Goal: Task Accomplishment & Management: Manage account settings

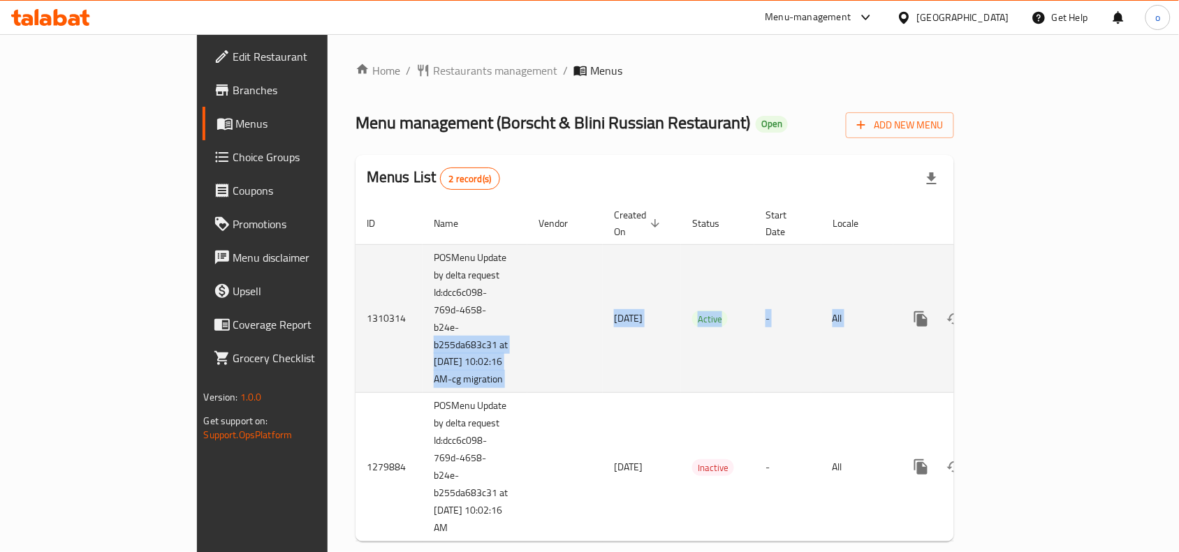
drag, startPoint x: 333, startPoint y: 305, endPoint x: 1002, endPoint y: 298, distance: 669.1
click at [1002, 298] on tr "1310314 POSMenu Update by delta request Id:dcc6c098-769d-4658-b24e-b255da683c31…" at bounding box center [702, 318] width 694 height 149
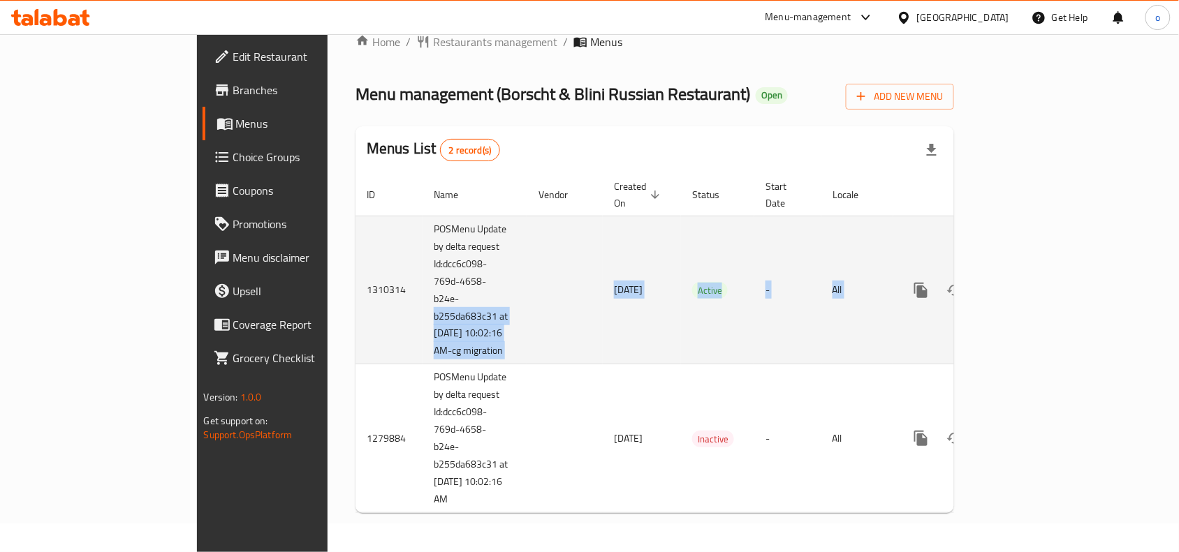
click at [1030, 282] on icon "enhanced table" at bounding box center [1021, 290] width 17 height 17
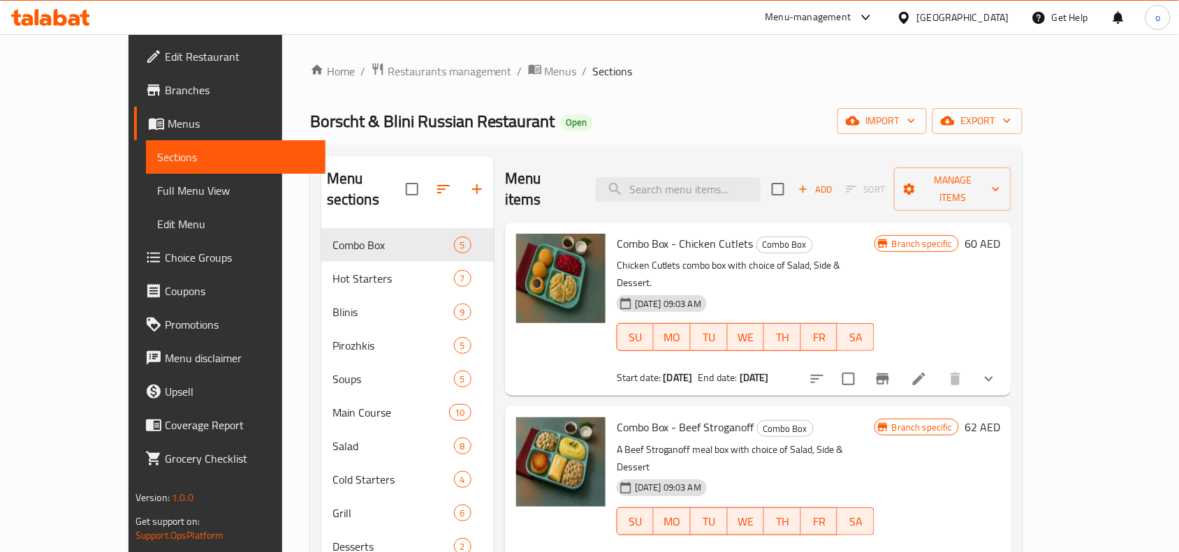
click at [622, 128] on div "Borscht & Blini Russian Restaurant Open import export" at bounding box center [666, 121] width 712 height 26
click at [165, 265] on span "Choice Groups" at bounding box center [239, 257] width 149 height 17
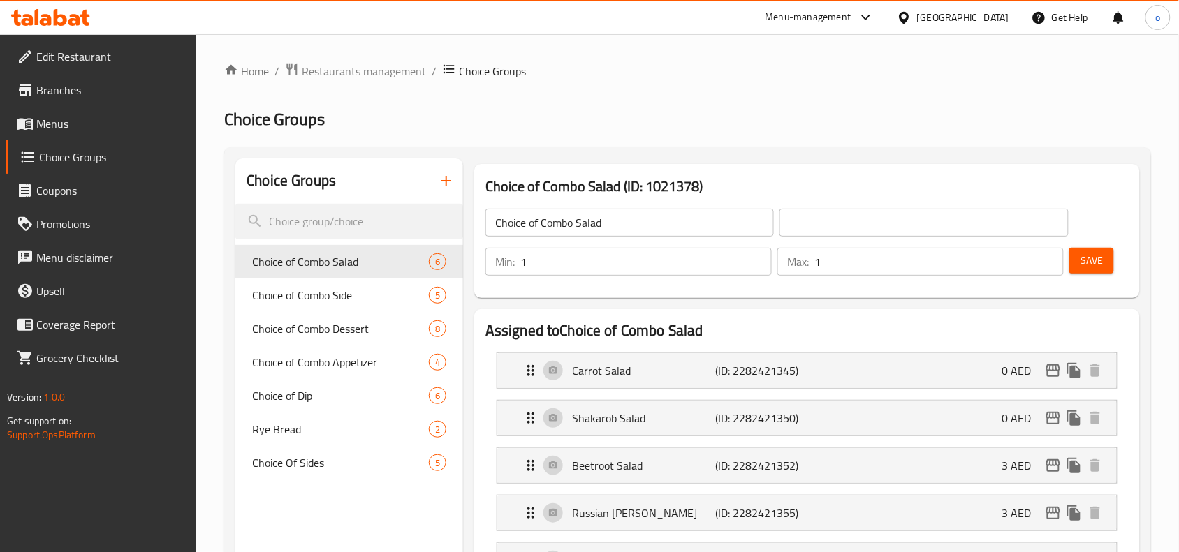
click at [686, 124] on h2 "Choice Groups" at bounding box center [687, 119] width 927 height 22
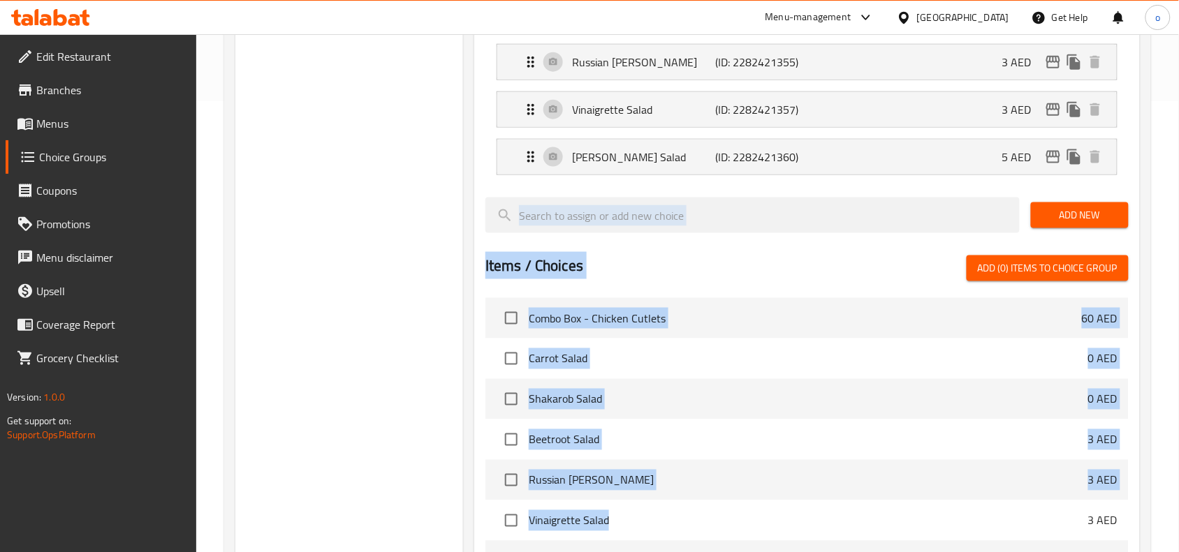
scroll to position [678, 0]
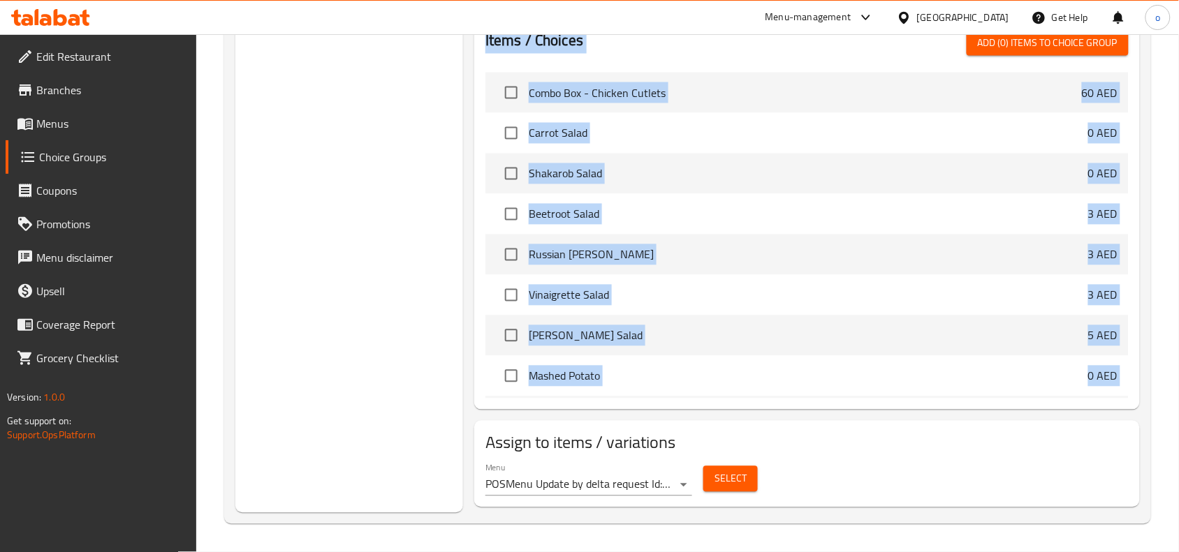
drag, startPoint x: 220, startPoint y: 96, endPoint x: 682, endPoint y: 395, distance: 550.0
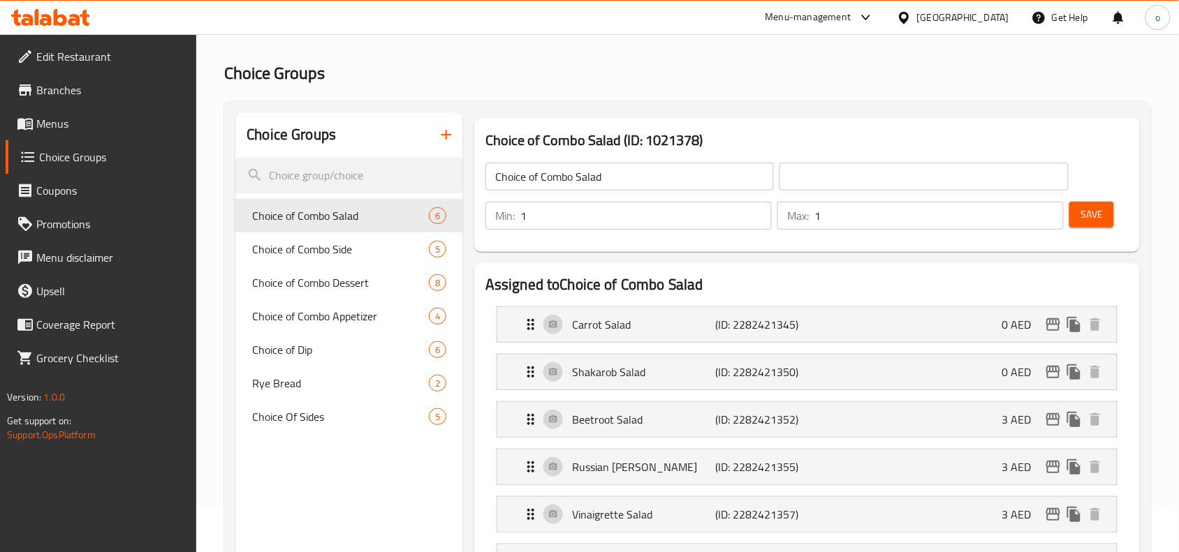
scroll to position [0, 0]
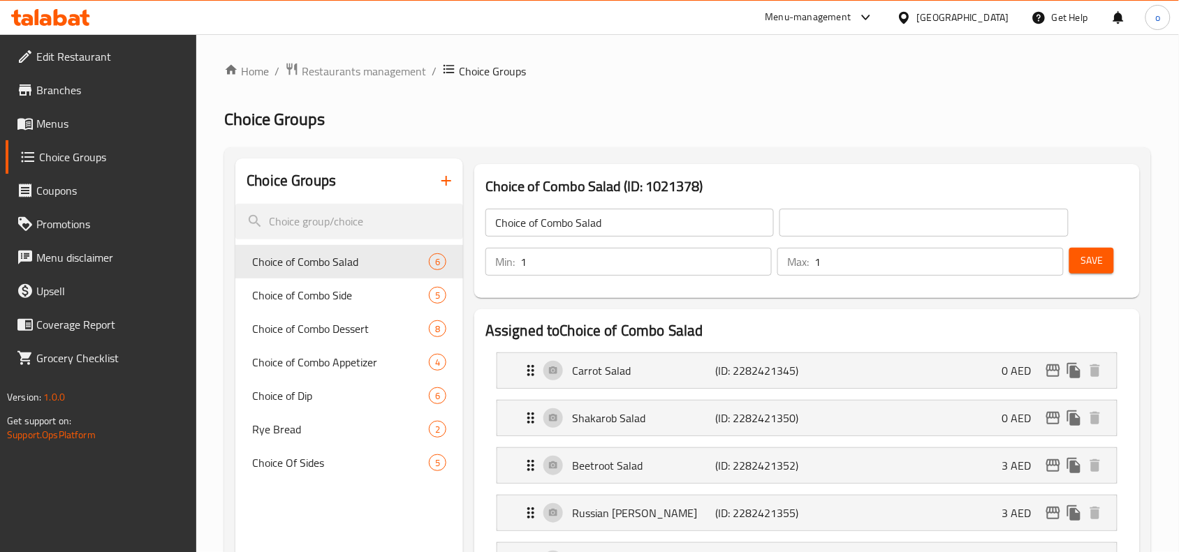
click at [585, 117] on h2 "Choice Groups" at bounding box center [687, 119] width 927 height 22
click at [64, 107] on link "Menus" at bounding box center [101, 124] width 191 height 34
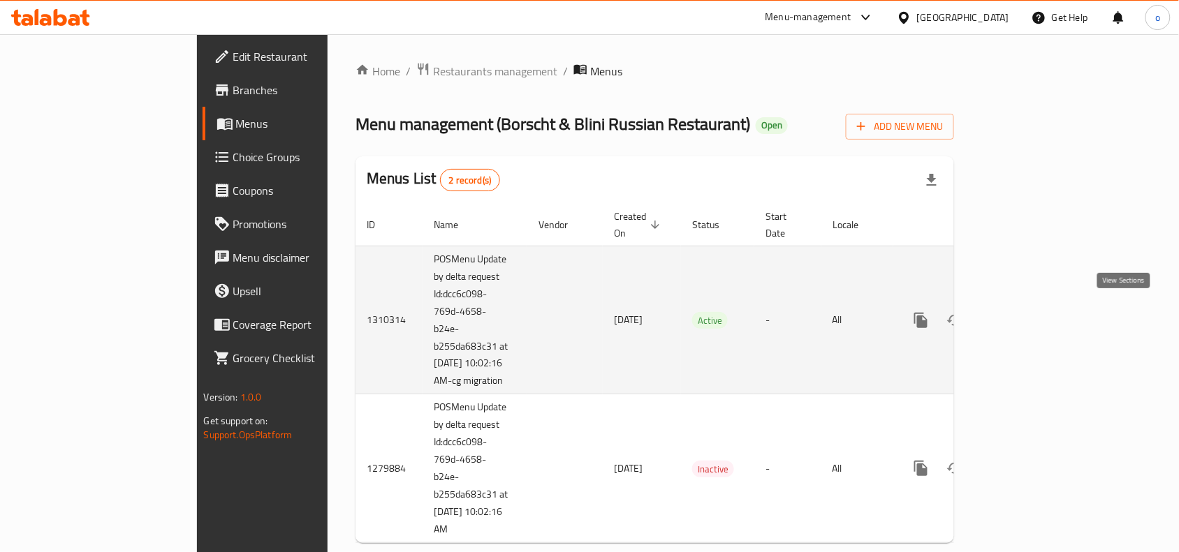
click at [1030, 314] on icon "enhanced table" at bounding box center [1021, 320] width 17 height 17
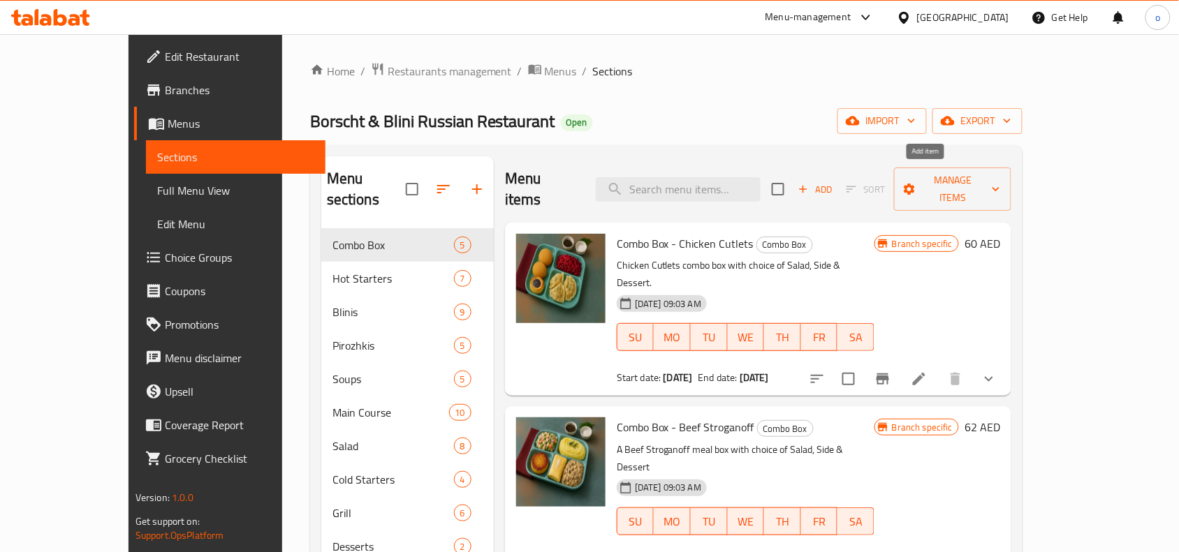
click at [834, 182] on span "Add" at bounding box center [815, 190] width 38 height 16
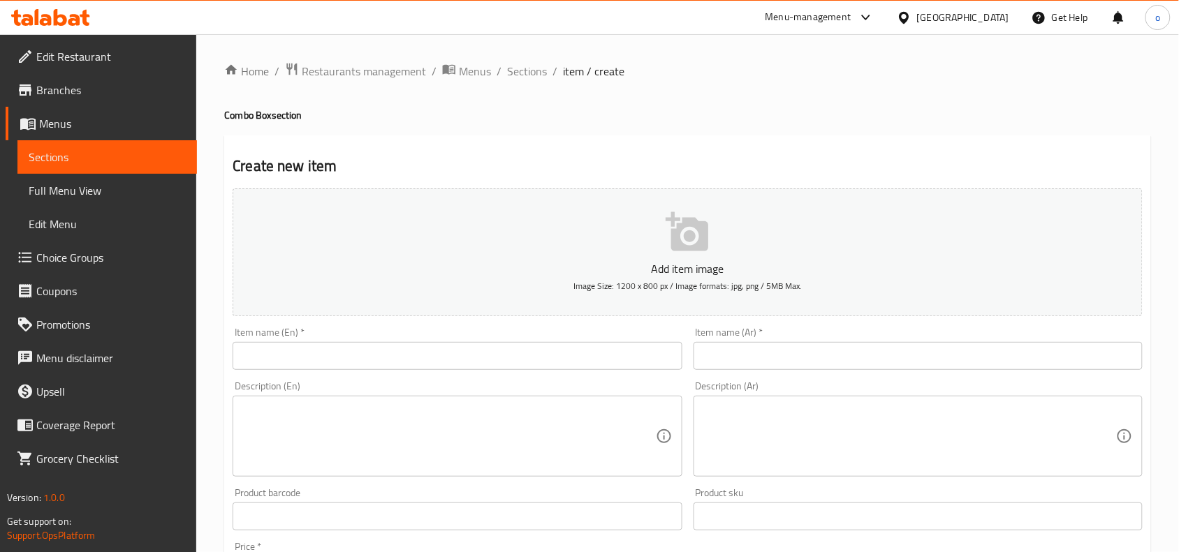
click at [426, 334] on div "Item name (En)   * Item name (En) *" at bounding box center [457, 349] width 449 height 43
click at [414, 358] on input "text" at bounding box center [457, 356] width 449 height 28
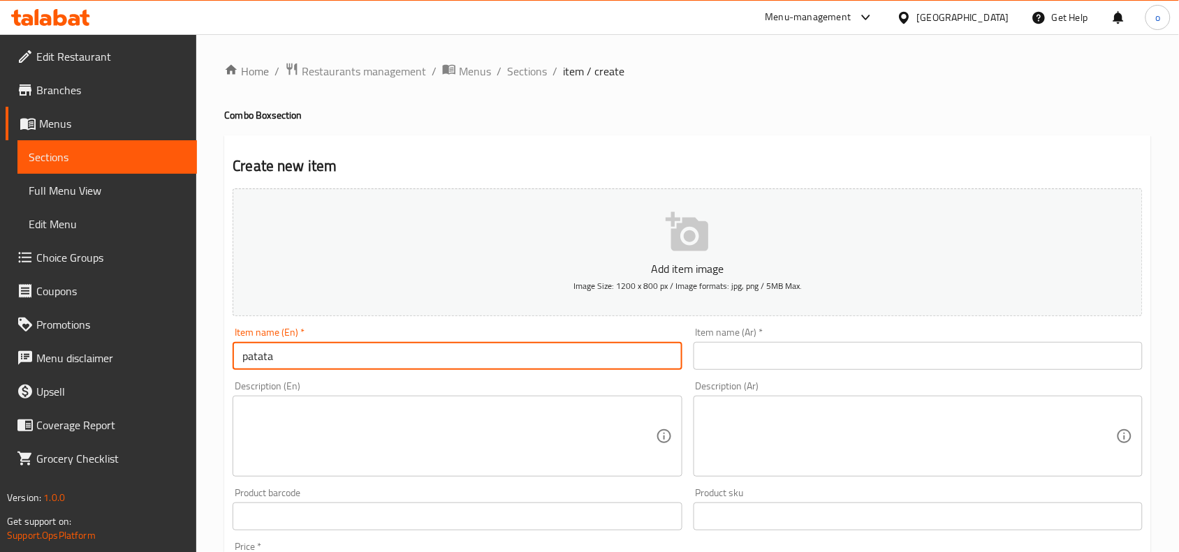
type input "patata"
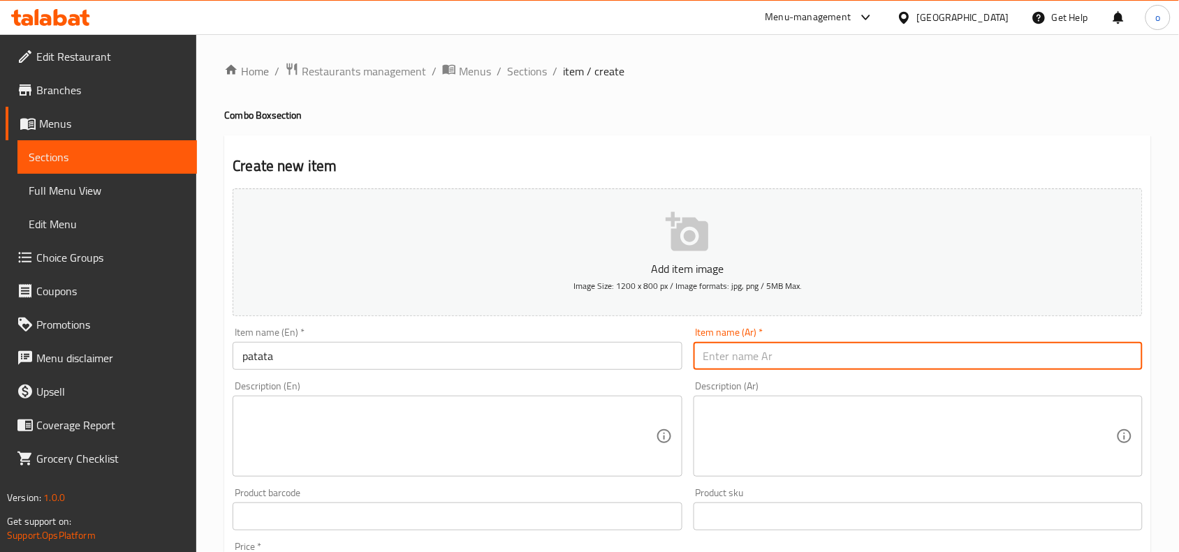
click at [882, 370] on input "text" at bounding box center [918, 356] width 449 height 28
click at [873, 344] on input "text" at bounding box center [918, 356] width 449 height 28
type input "البطيخ الكولومبي العصير في 60"
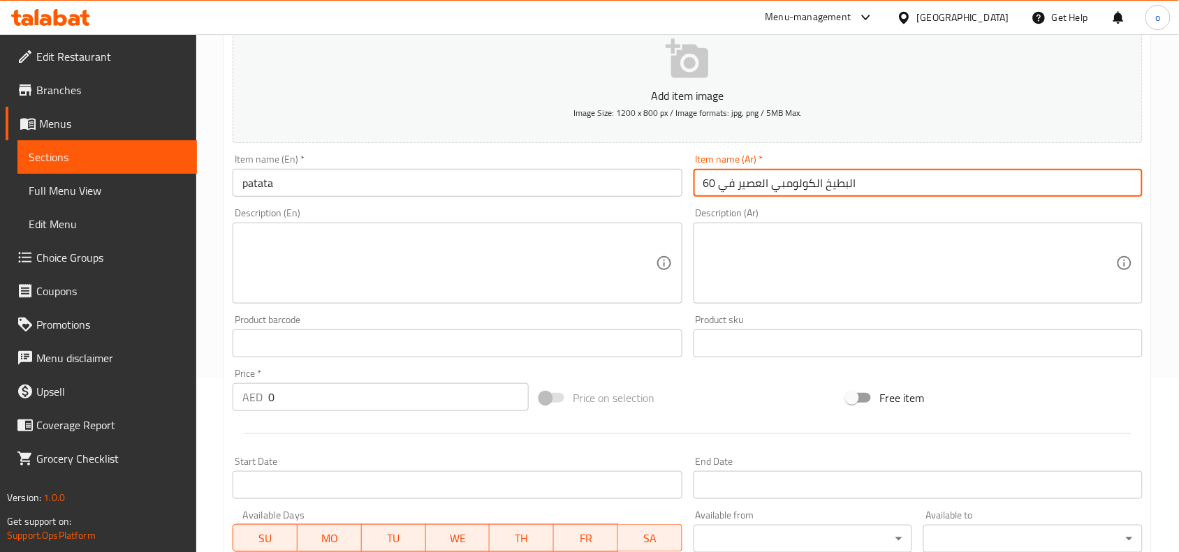
scroll to position [175, 0]
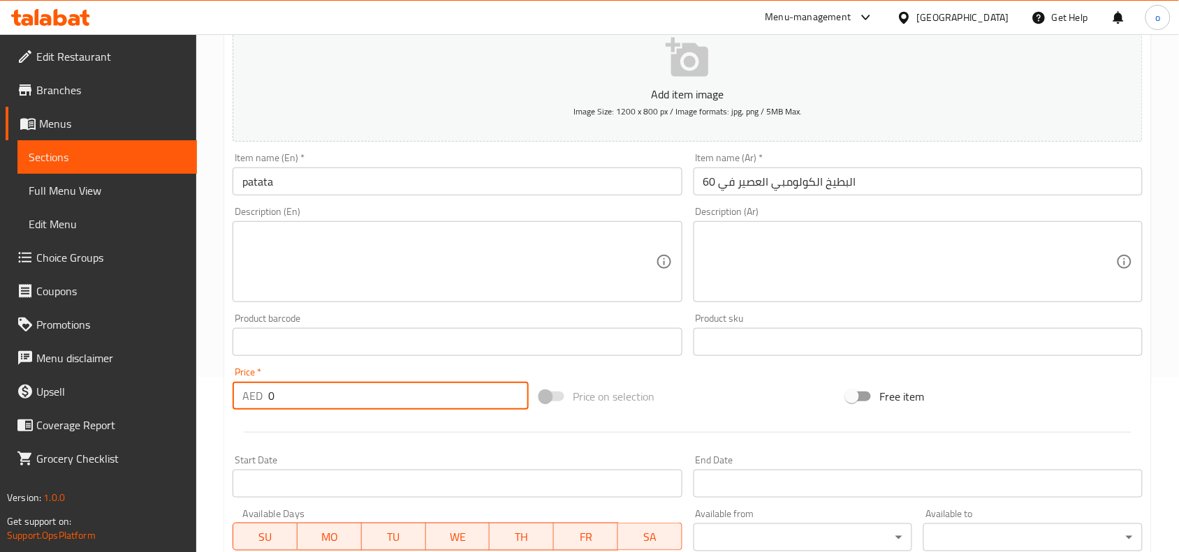
drag, startPoint x: 302, startPoint y: 404, endPoint x: 232, endPoint y: 405, distance: 70.6
click at [233, 405] on div "AED 0 Price *" at bounding box center [381, 396] width 296 height 28
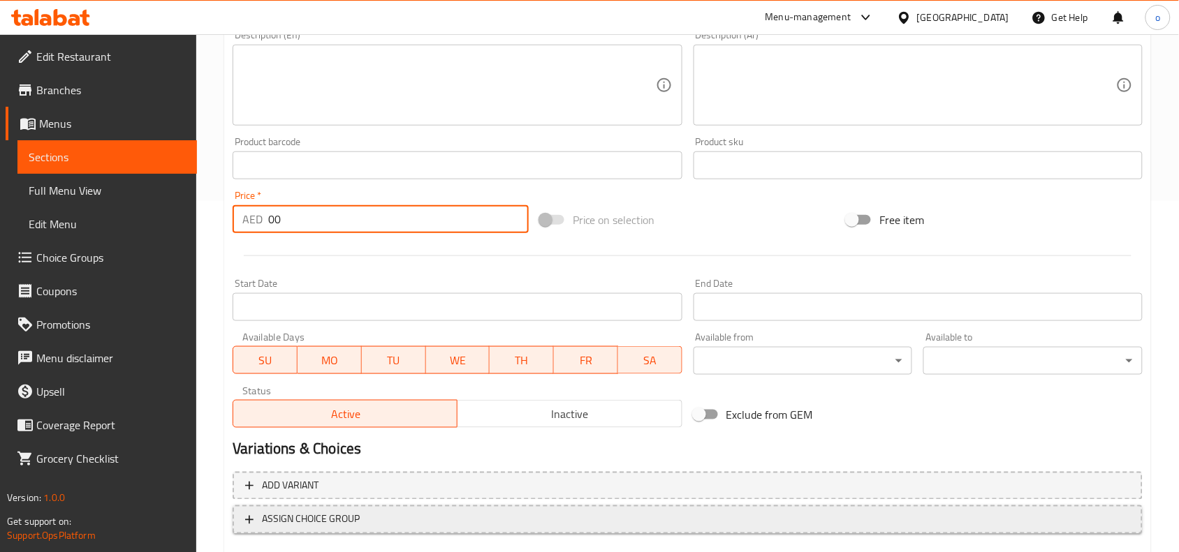
scroll to position [432, 0]
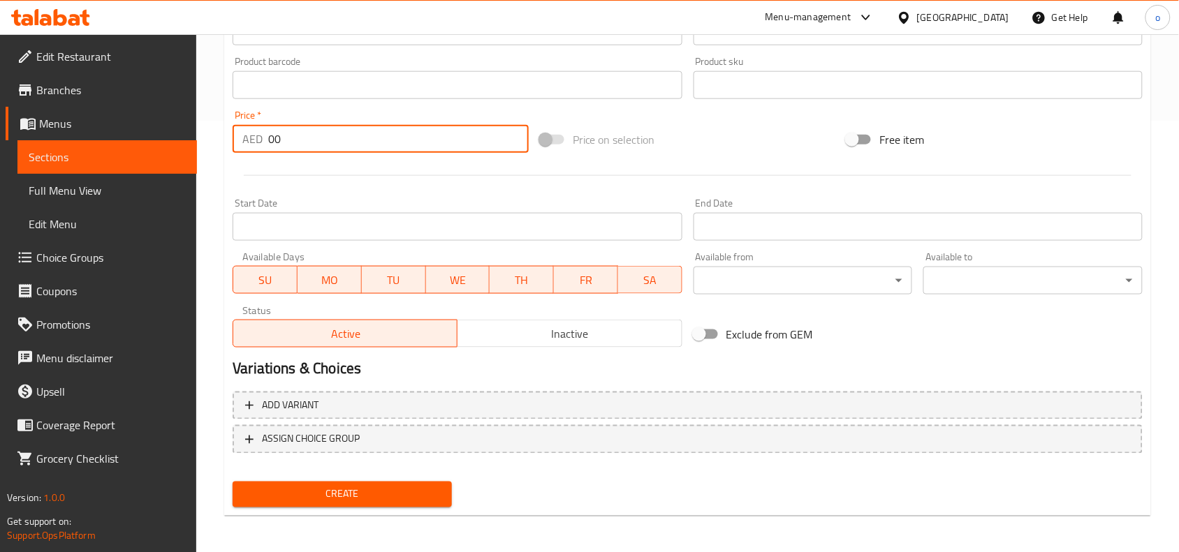
type input "00"
click at [494, 314] on div "Active Inactive" at bounding box center [457, 327] width 449 height 42
click at [499, 330] on span "Inactive" at bounding box center [569, 334] width 213 height 20
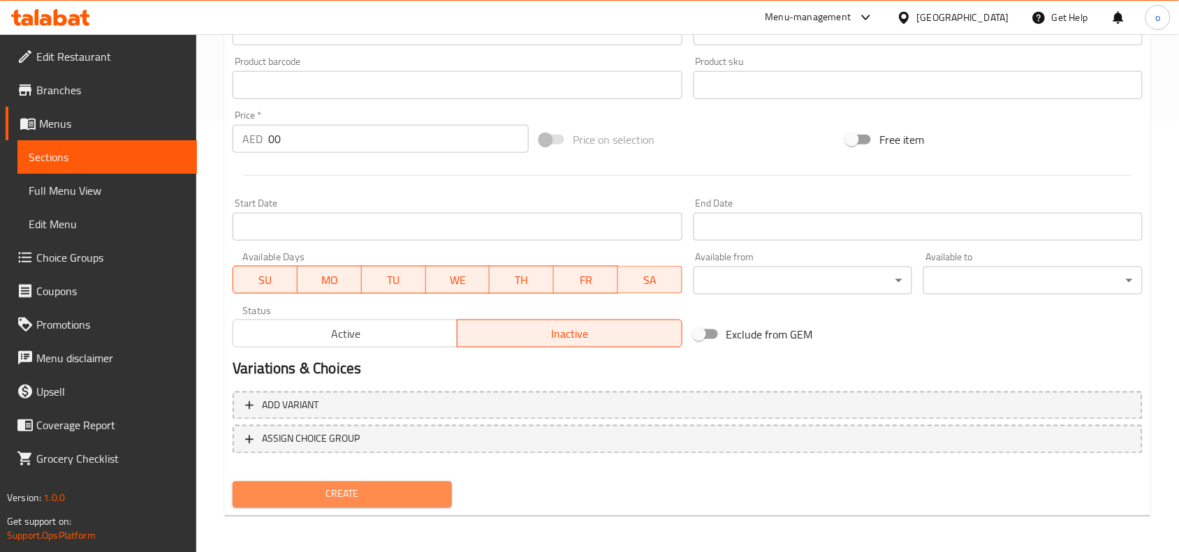
click at [367, 493] on span "Create" at bounding box center [342, 494] width 197 height 17
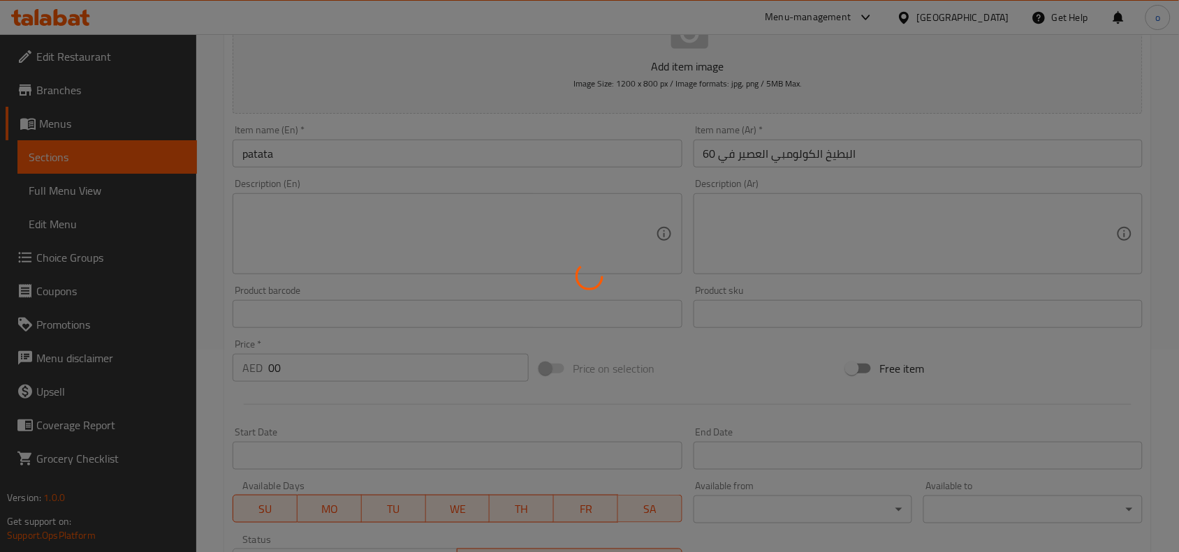
scroll to position [0, 0]
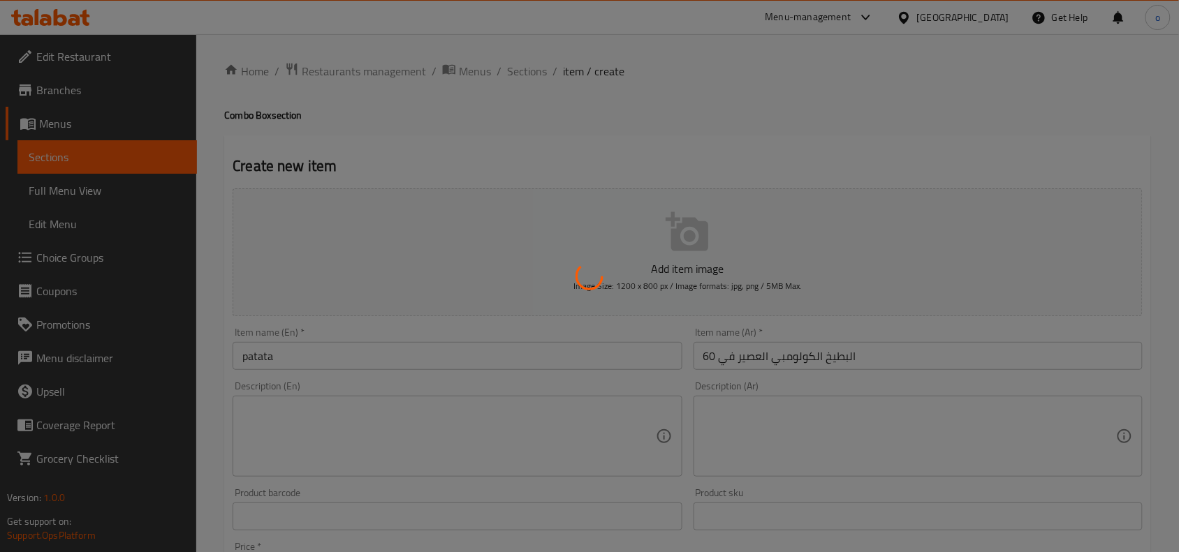
type input "0"
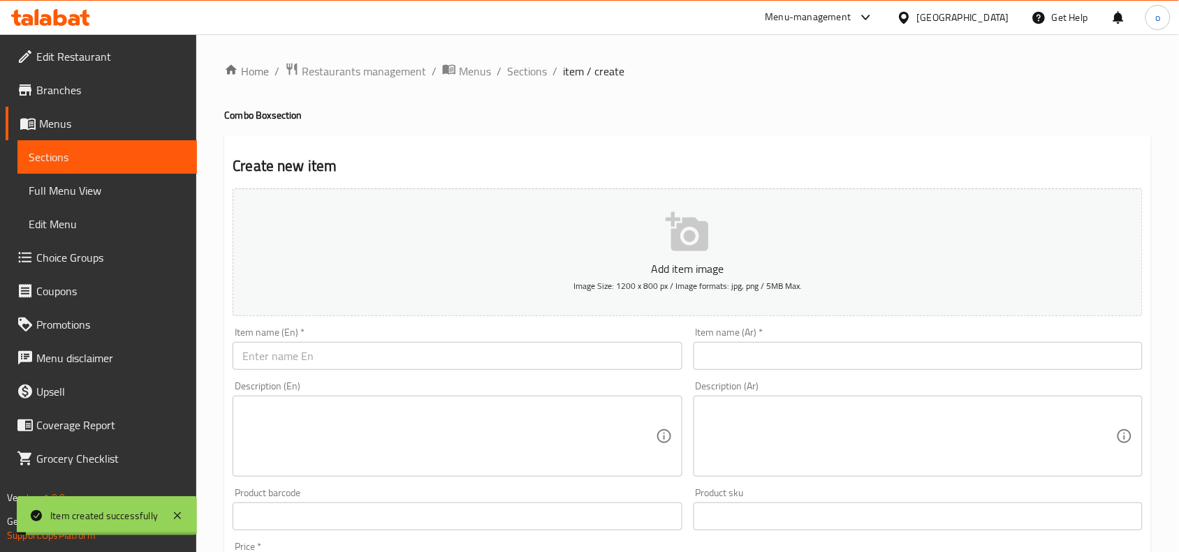
click at [528, 176] on h2 "Create new item" at bounding box center [688, 166] width 910 height 21
click at [526, 93] on div "Home / Restaurants management / Menus / Sections / item / create Combo Box sect…" at bounding box center [687, 510] width 927 height 897
click at [512, 63] on span "Sections" at bounding box center [527, 71] width 40 height 17
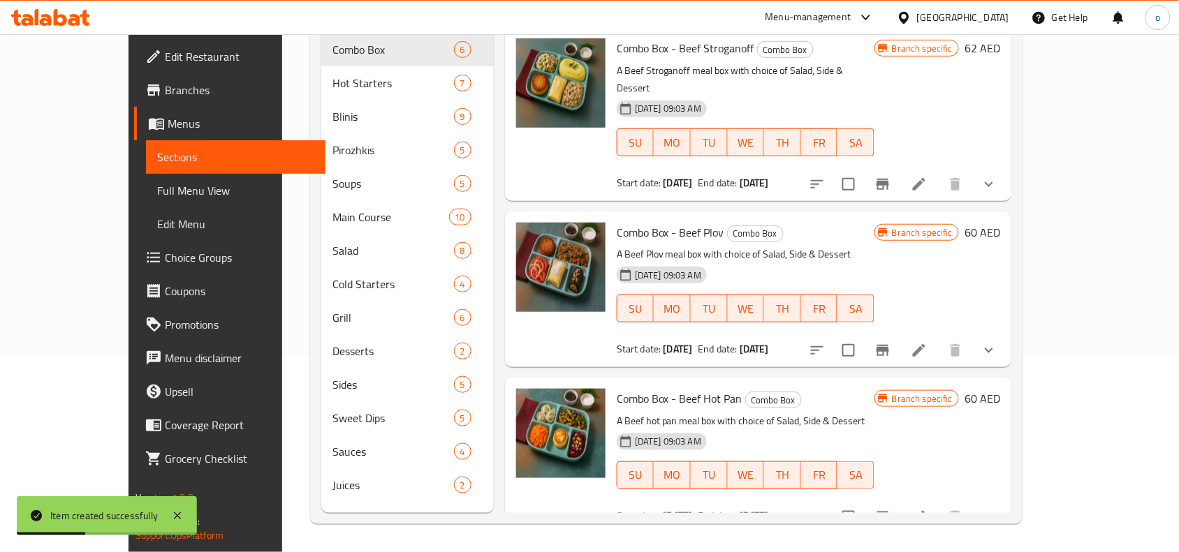
scroll to position [446, 0]
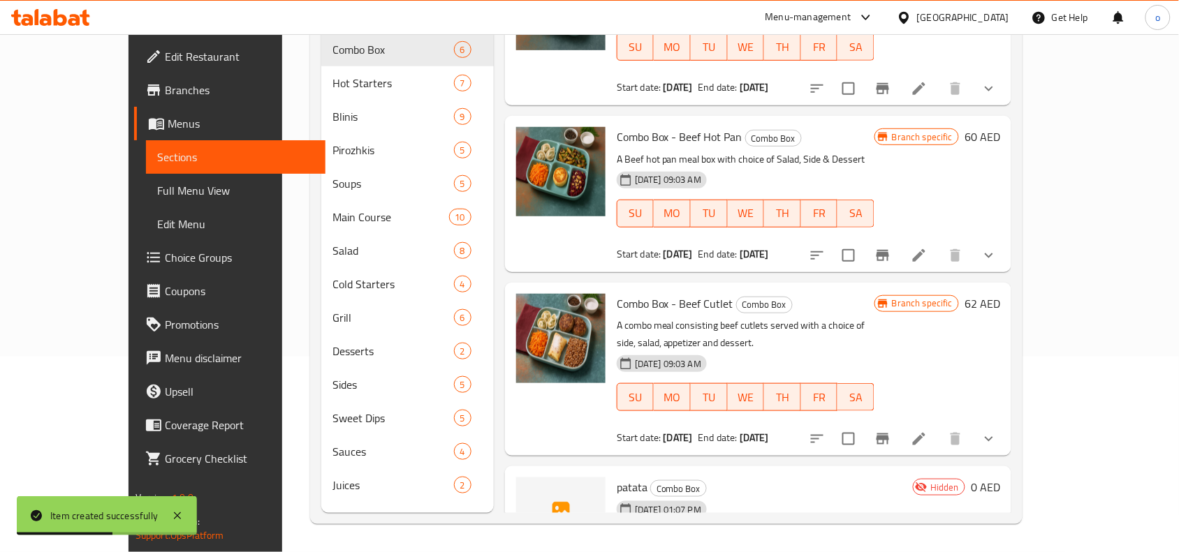
click at [703, 478] on h6 "patata Combo Box" at bounding box center [762, 488] width 291 height 20
drag, startPoint x: 672, startPoint y: 418, endPoint x: 777, endPoint y: 416, distance: 104.8
click at [766, 478] on h6 "patata Combo Box" at bounding box center [762, 488] width 291 height 20
click at [902, 478] on h6 "patata Combo Box" at bounding box center [762, 488] width 291 height 20
drag, startPoint x: 911, startPoint y: 410, endPoint x: 566, endPoint y: 410, distance: 345.0
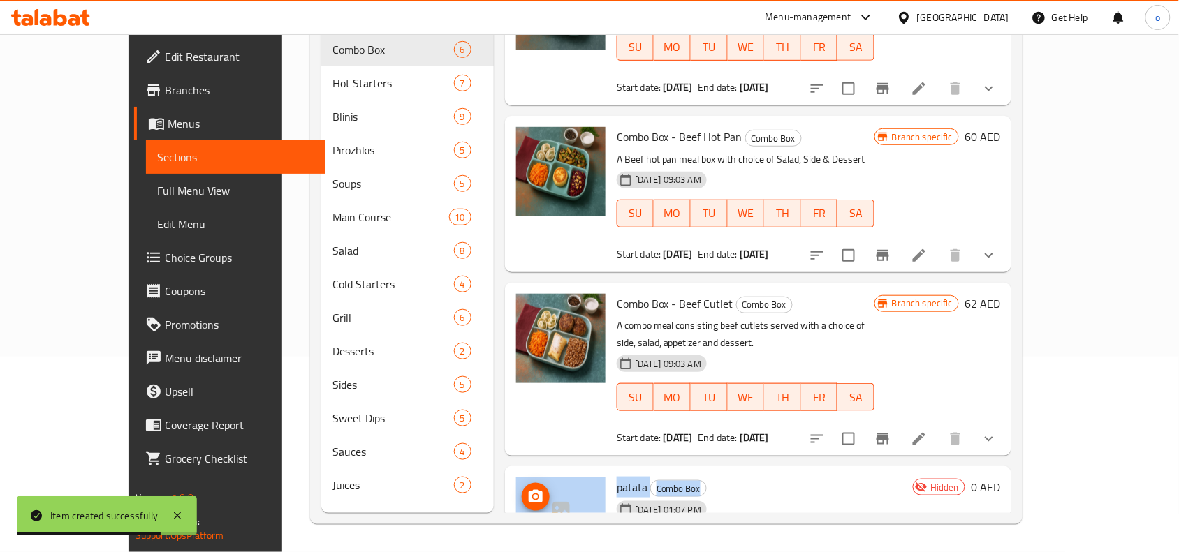
click at [566, 472] on div "patata Combo Box [DATE] 01:07 PM SU MO TU WE TH FR SA Hidden 0 AED" at bounding box center [758, 527] width 495 height 110
click at [779, 496] on div "[DATE] 01:07 PM SU MO TU WE TH FR SA" at bounding box center [762, 533] width 302 height 75
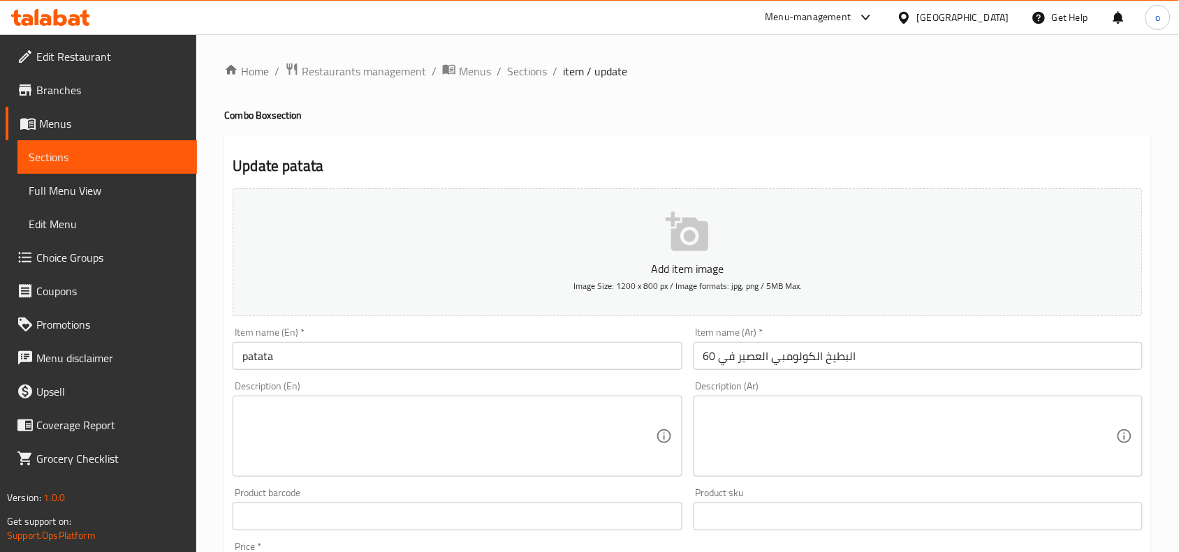
click at [814, 358] on input "البطيخ الكولومبي العصير في 60" at bounding box center [918, 356] width 449 height 28
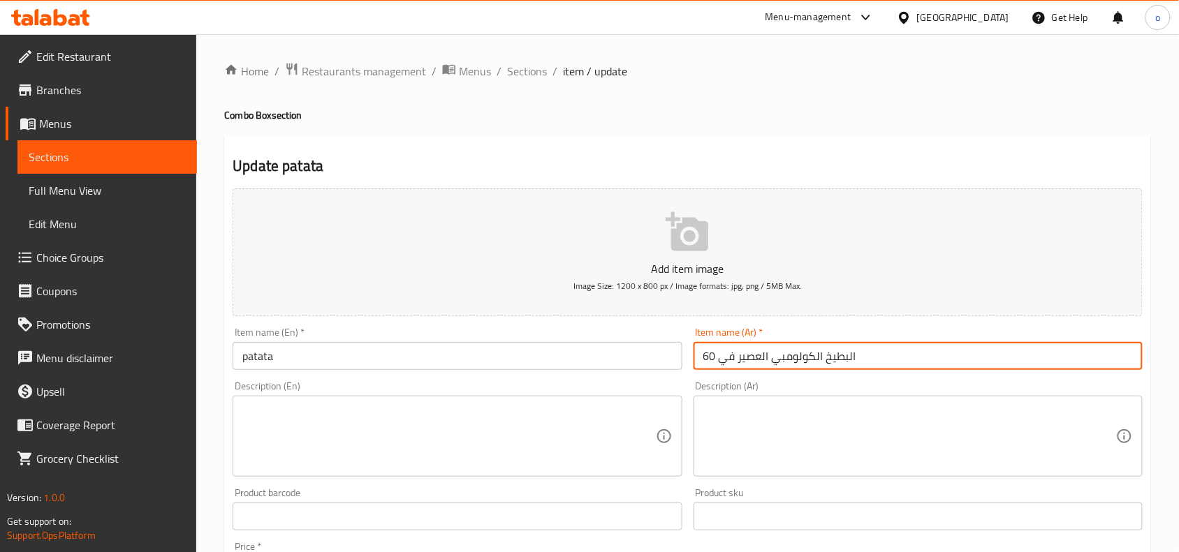
drag, startPoint x: 911, startPoint y: 360, endPoint x: 774, endPoint y: 370, distance: 137.9
click at [684, 363] on div "Add item image Image Size: 1200 x 800 px / Image formats: jpg, png / 5MB Max. I…" at bounding box center [687, 484] width 921 height 602
click at [774, 370] on input "البطيخ الكولومبي العصير في 60" at bounding box center [918, 356] width 449 height 28
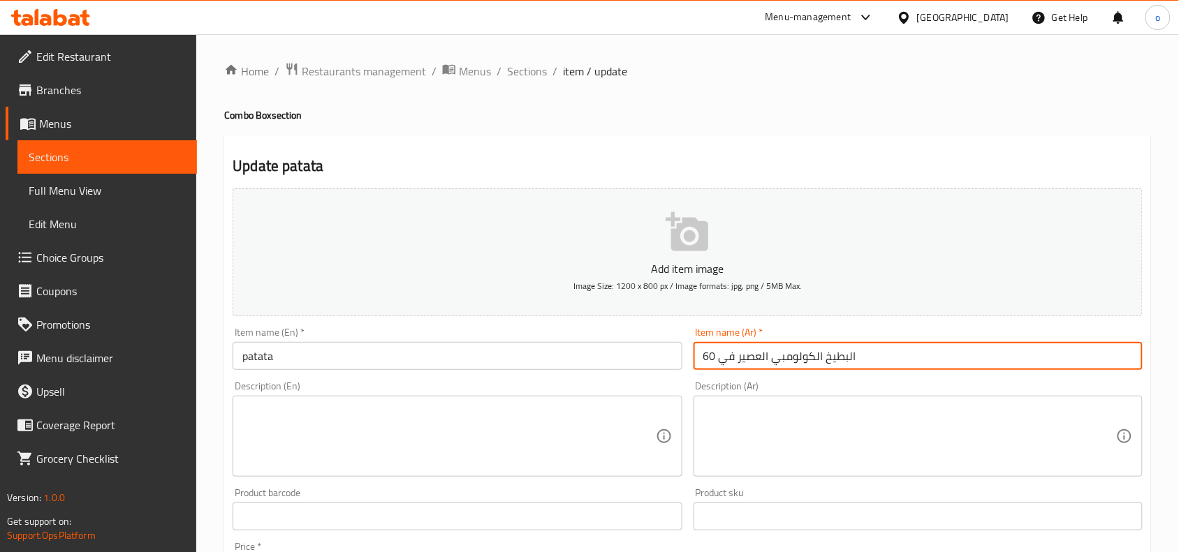
drag, startPoint x: 424, startPoint y: 351, endPoint x: 411, endPoint y: 354, distance: 13.7
click at [421, 351] on input "patata" at bounding box center [457, 356] width 449 height 28
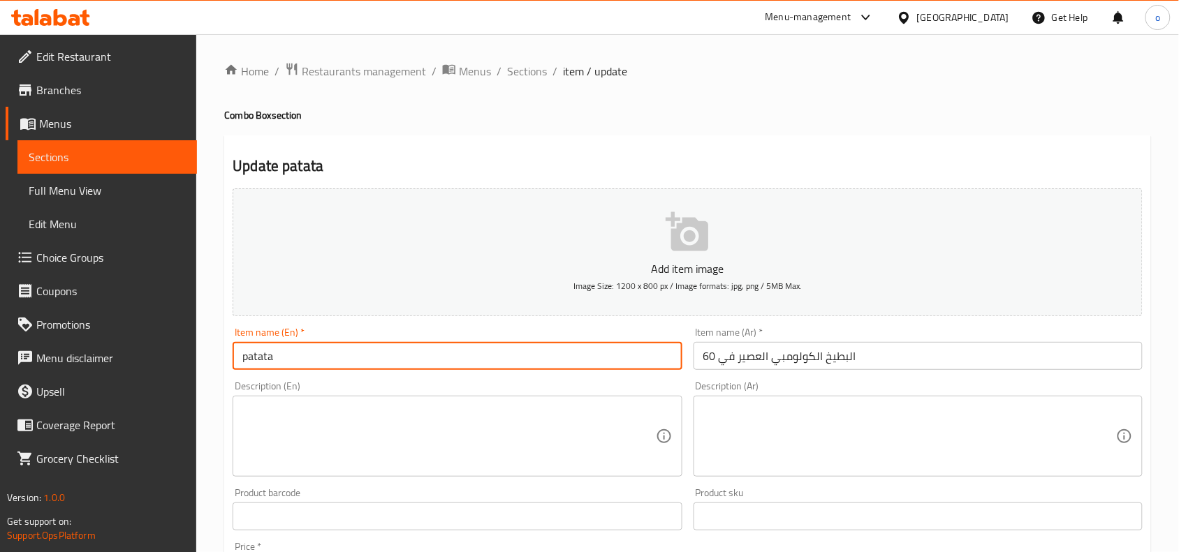
paste input "Juicy Colombian Watermelon in 60"
drag, startPoint x: 328, startPoint y: 354, endPoint x: 270, endPoint y: 371, distance: 61.0
click at [198, 350] on div "Home / Restaurants management / Menus / Sections / item / update Combo Box sect…" at bounding box center [687, 510] width 983 height 953
type input "Juicy Colombian Watermelon in 60"
click at [349, 396] on div "Description (En)" at bounding box center [457, 436] width 449 height 81
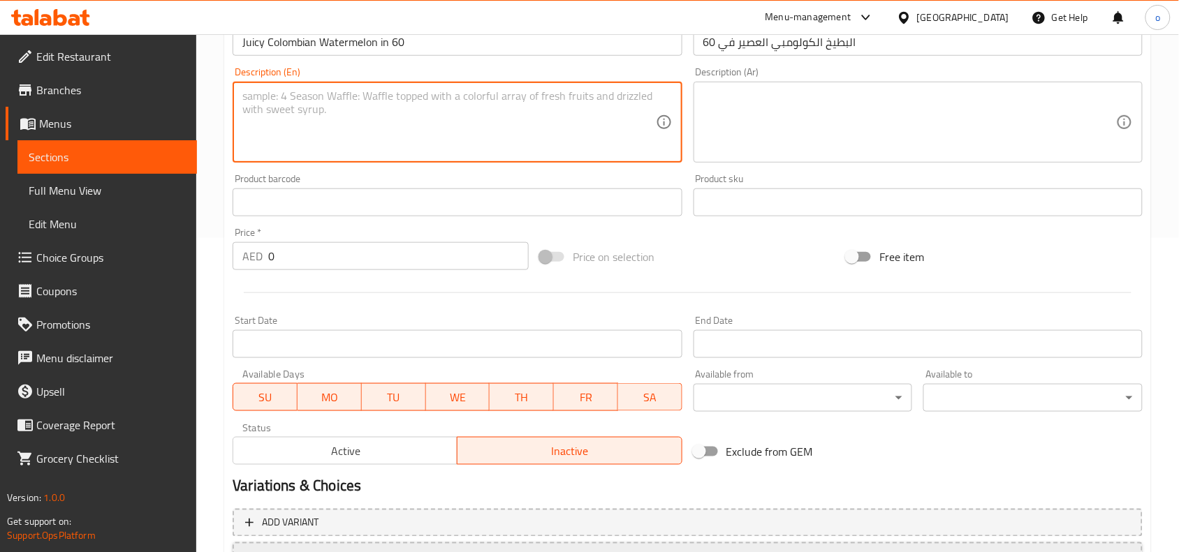
scroll to position [432, 0]
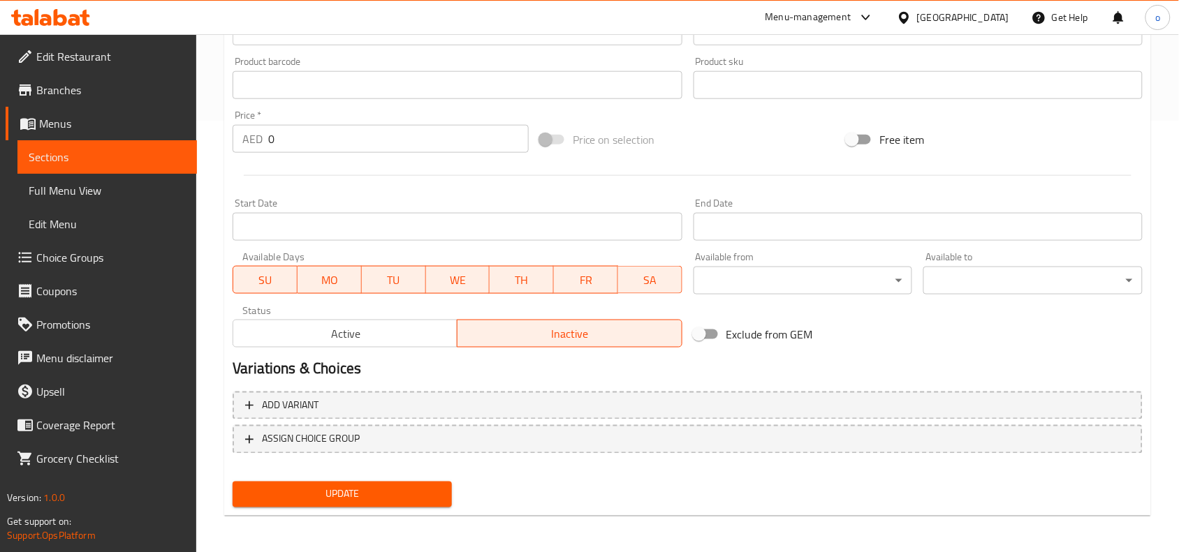
click at [391, 479] on div "Update" at bounding box center [342, 494] width 230 height 37
click at [392, 483] on button "Update" at bounding box center [342, 495] width 219 height 26
click at [392, 483] on div at bounding box center [589, 276] width 1179 height 552
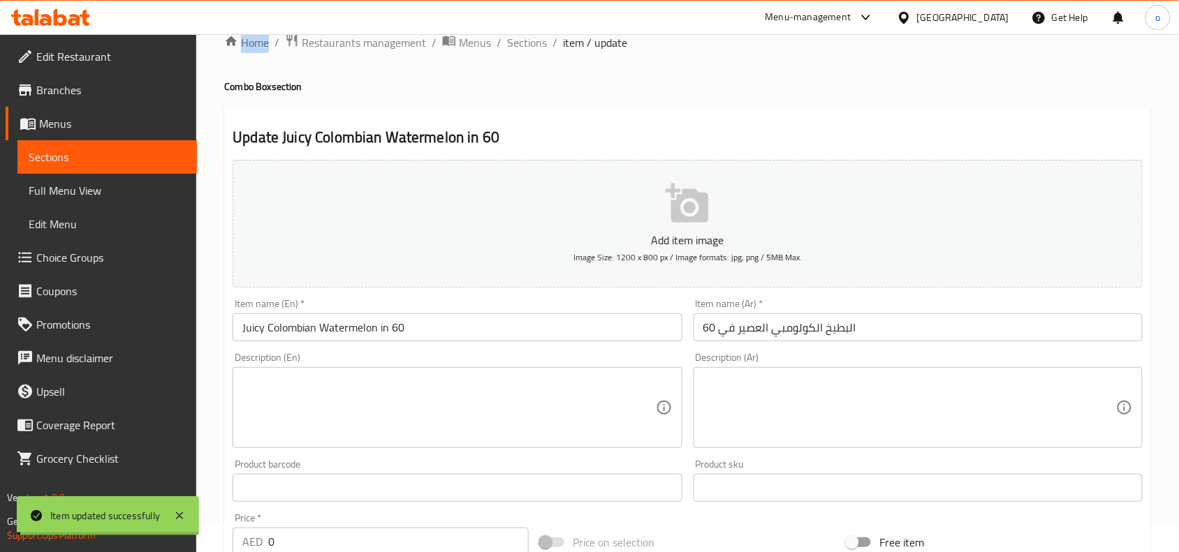
scroll to position [0, 0]
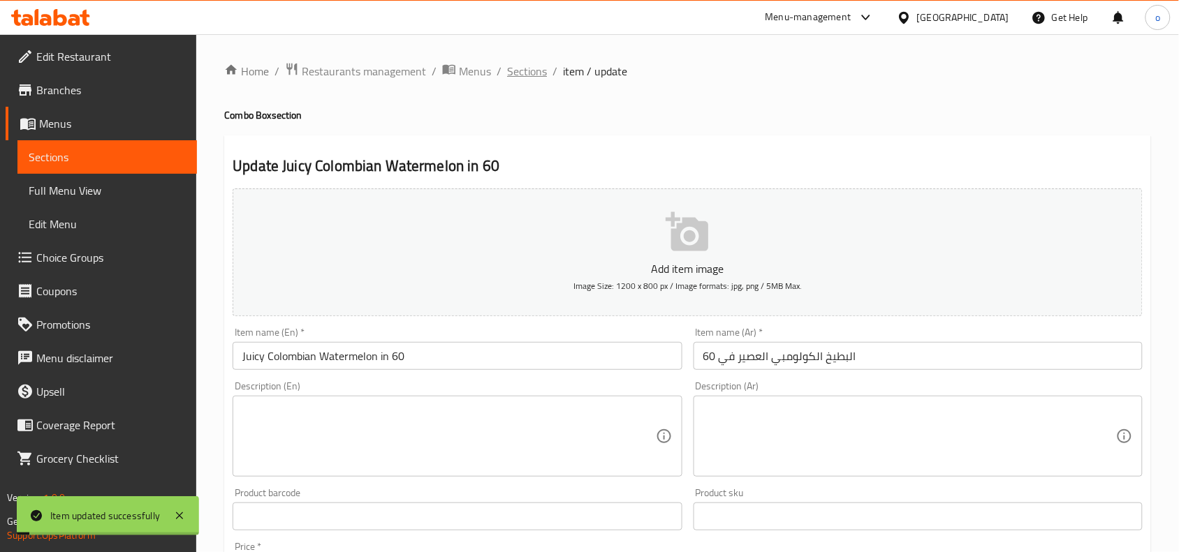
drag, startPoint x: 550, startPoint y: 130, endPoint x: 532, endPoint y: 66, distance: 66.1
click at [550, 129] on div "Home / Restaurants management / Menus / Sections / item / update Combo Box sect…" at bounding box center [687, 510] width 927 height 897
click at [532, 65] on span "Sections" at bounding box center [527, 71] width 40 height 17
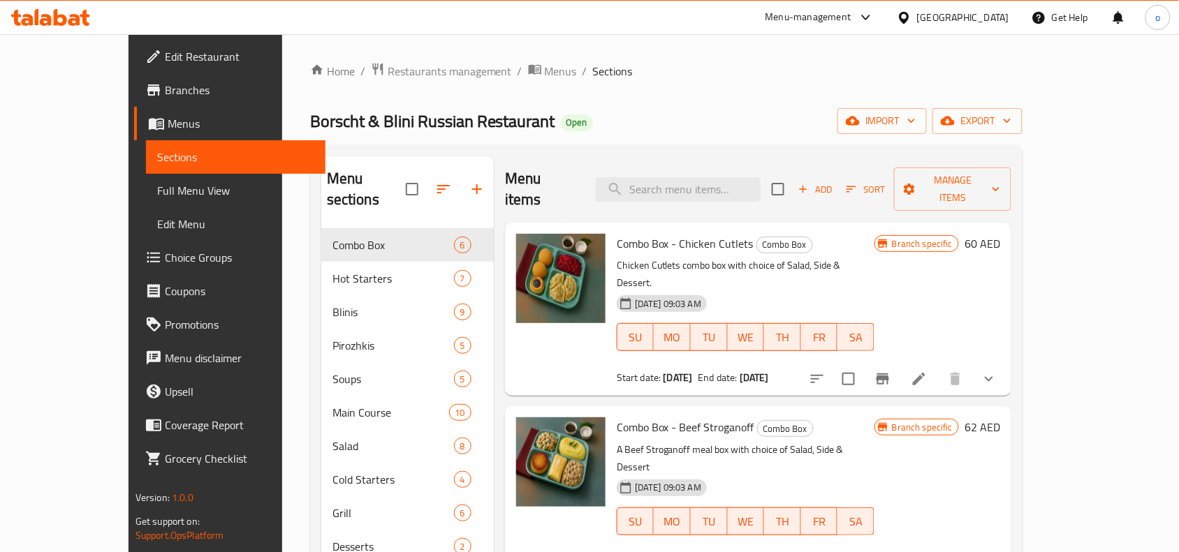
click at [580, 89] on div "Home / Restaurants management / Menus / Sections Borscht & Blini Russian Restau…" at bounding box center [666, 391] width 712 height 658
click at [902, 70] on ol "Home / Restaurants management / Menus / Sections" at bounding box center [666, 71] width 712 height 18
click at [931, 18] on div "[GEOGRAPHIC_DATA]" at bounding box center [963, 17] width 92 height 15
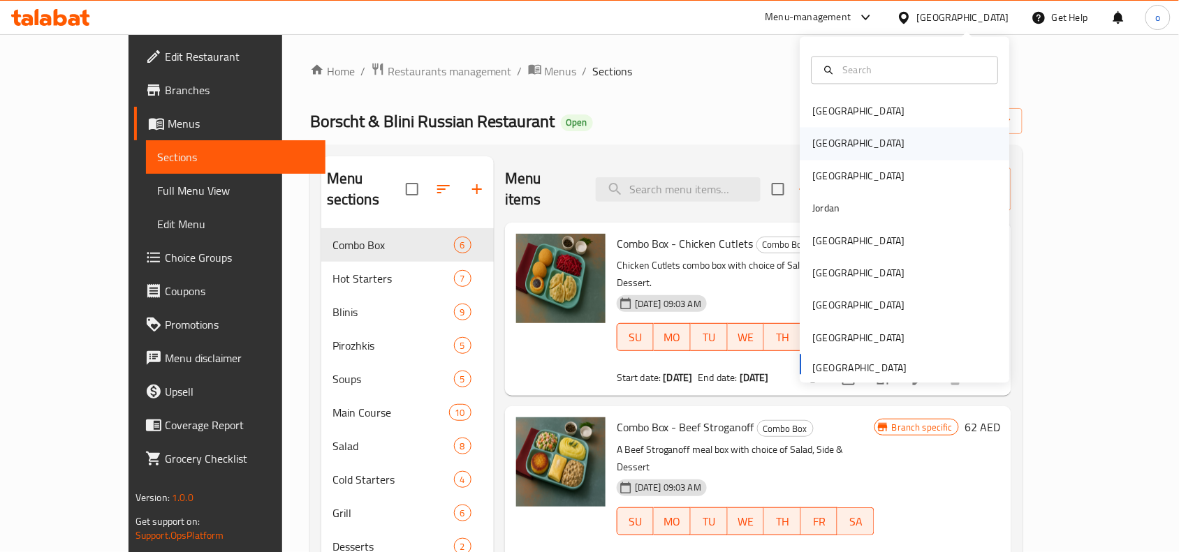
click at [849, 152] on div "[GEOGRAPHIC_DATA]" at bounding box center [905, 144] width 210 height 32
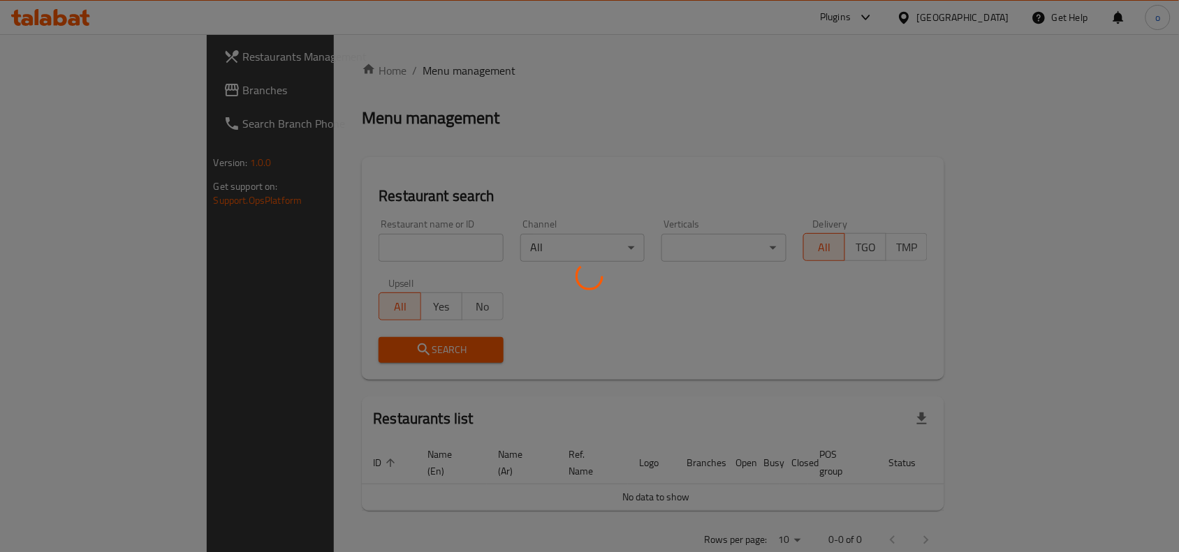
click at [610, 128] on div at bounding box center [589, 276] width 1179 height 552
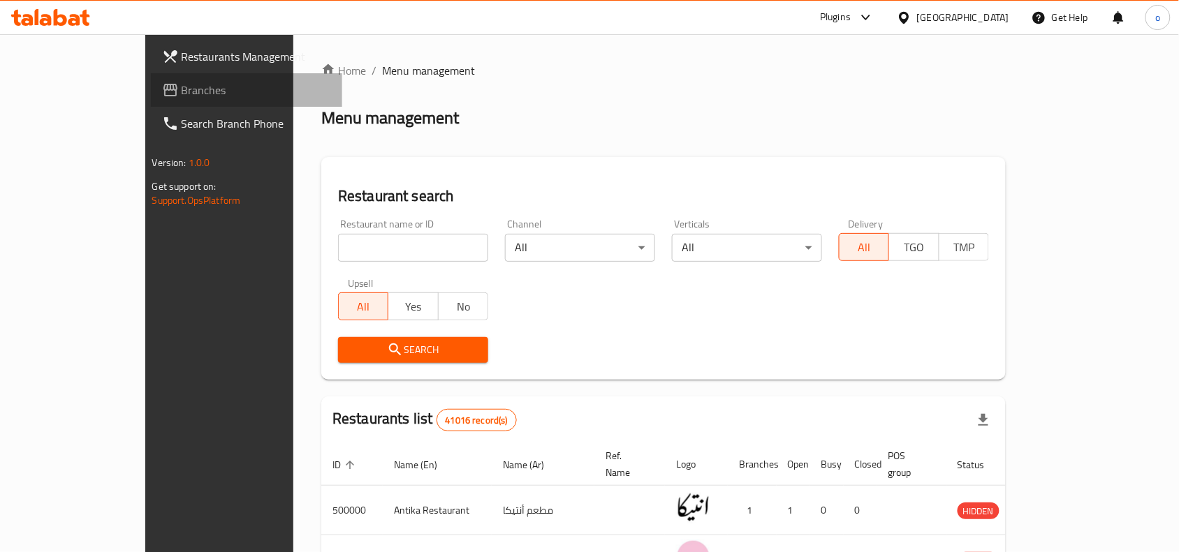
click at [182, 89] on span "Branches" at bounding box center [256, 90] width 149 height 17
